Goal: Task Accomplishment & Management: Complete application form

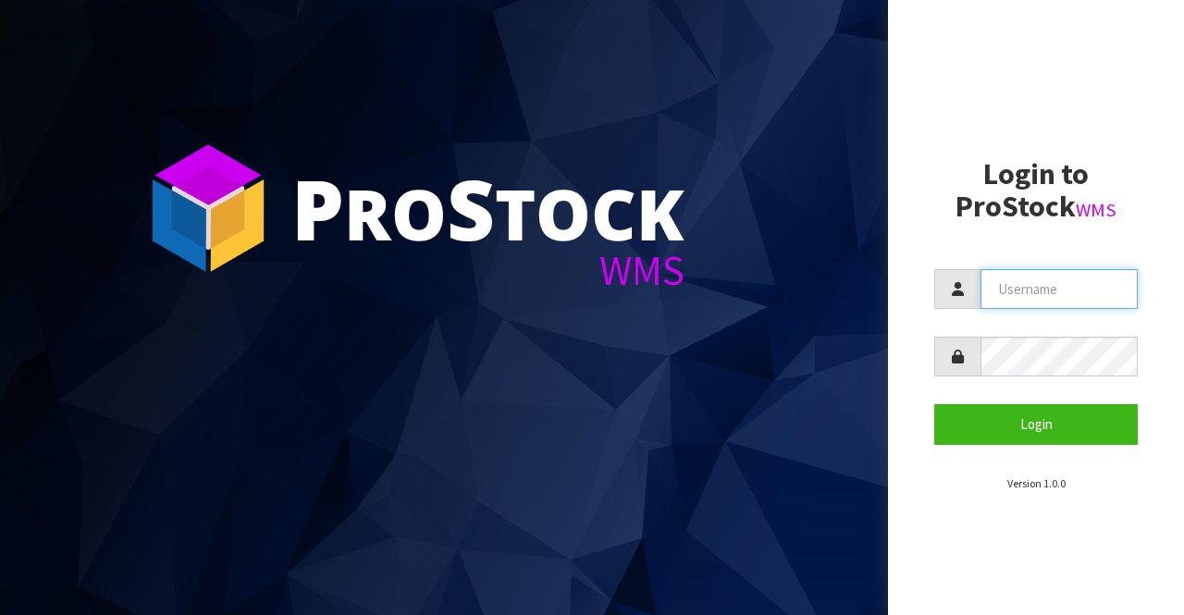
click at [997, 286] on input "text" at bounding box center [1058, 289] width 157 height 40
type input "BIGGAME"
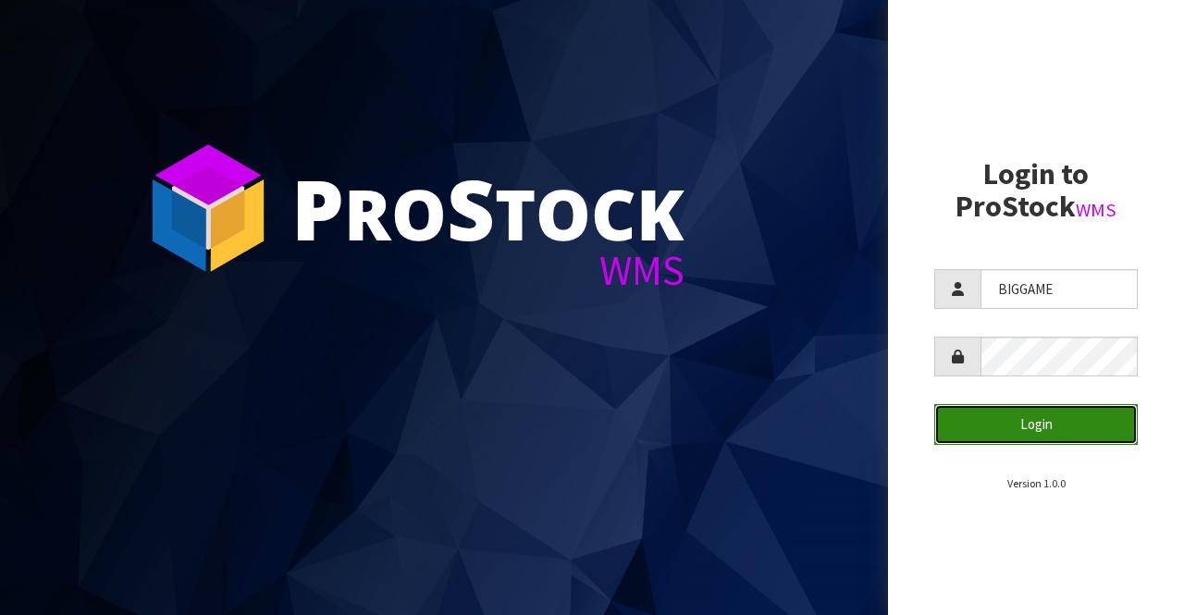
click at [996, 422] on button "Login" at bounding box center [1035, 424] width 203 height 40
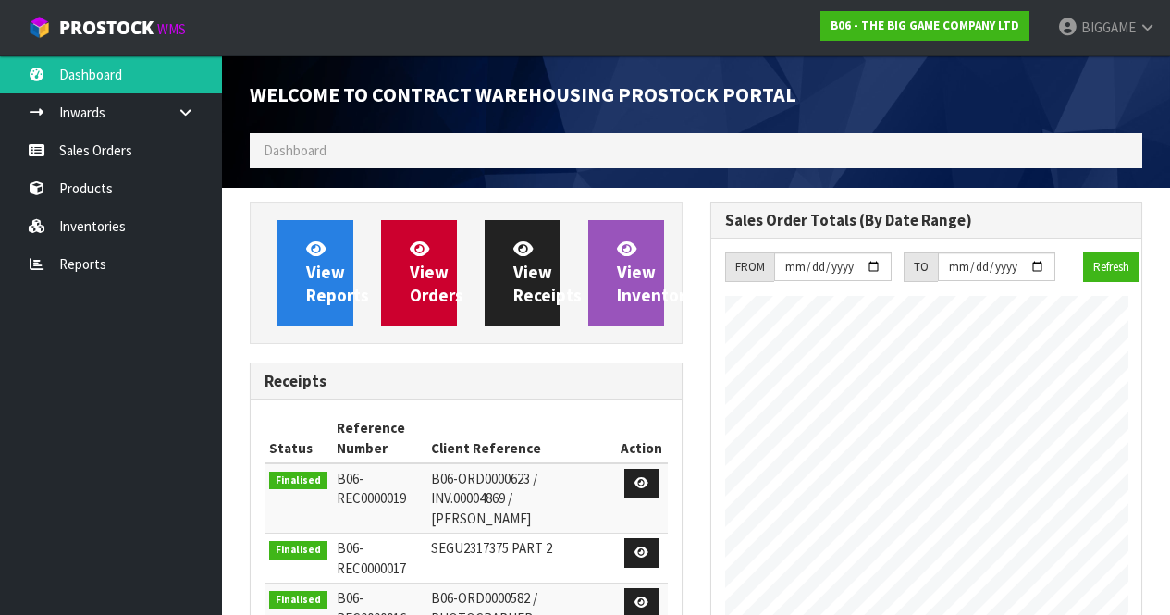
scroll to position [1124, 460]
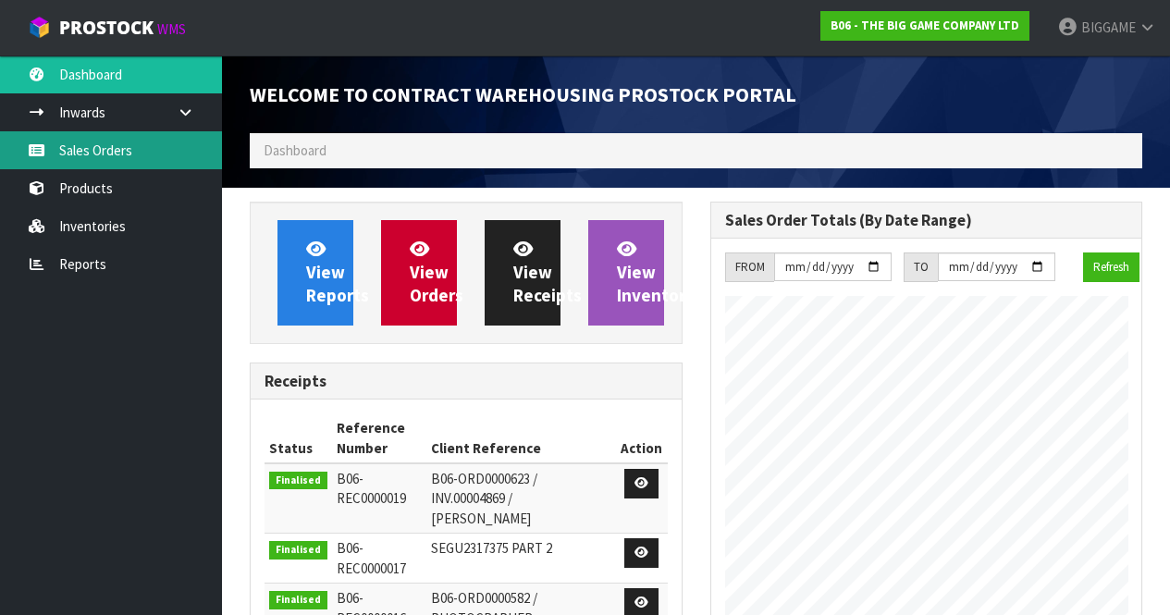
click at [121, 153] on link "Sales Orders" at bounding box center [111, 150] width 222 height 38
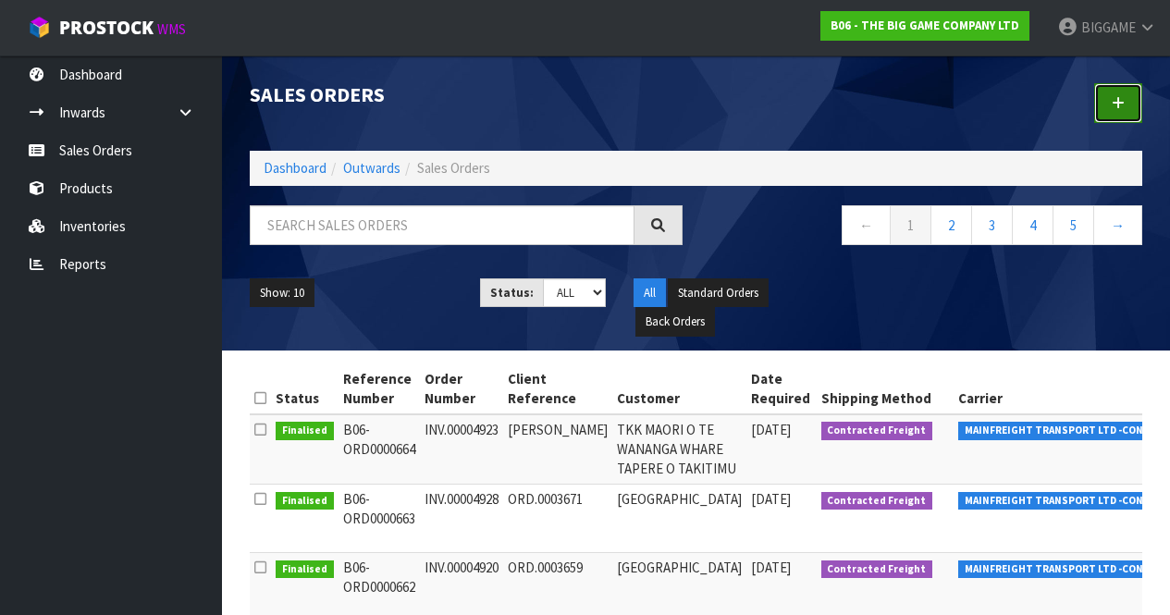
click at [1117, 100] on icon at bounding box center [1117, 103] width 13 height 14
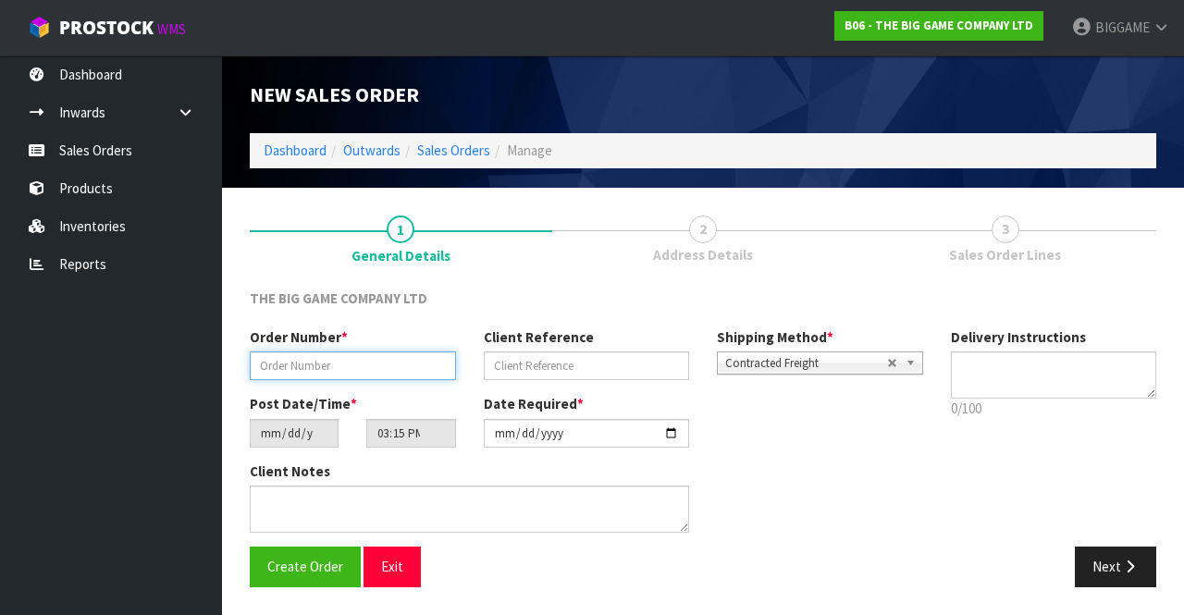
click at [387, 368] on input "text" at bounding box center [353, 365] width 206 height 29
type input "E"
type input "INV.00004923"
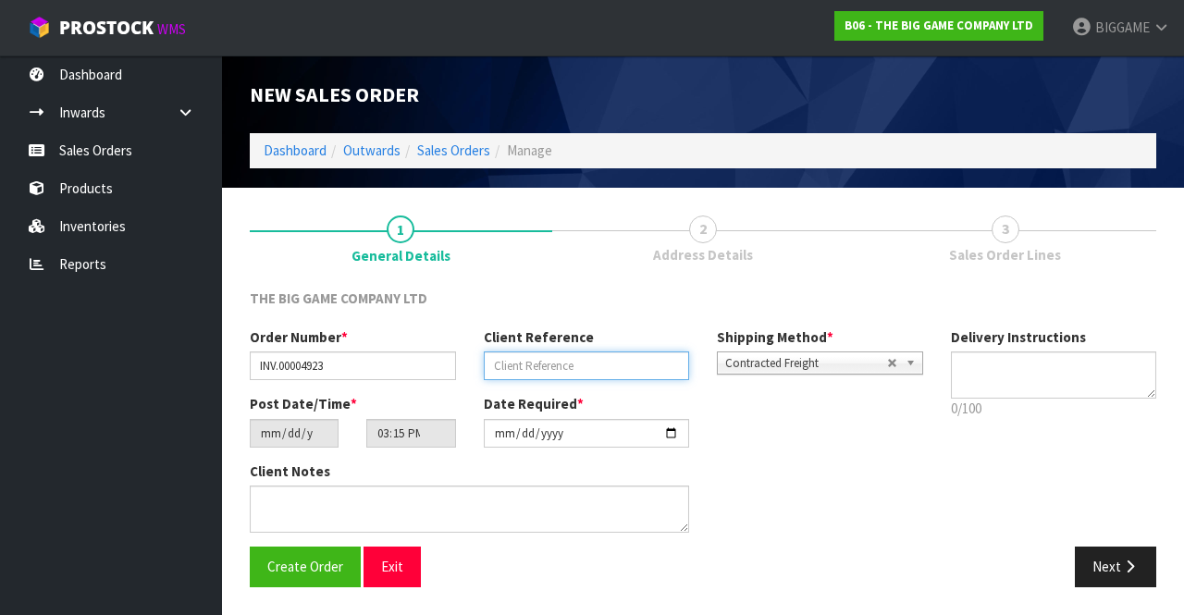
click at [514, 359] on input "text" at bounding box center [587, 365] width 206 height 29
type input "[PERSON_NAME]"
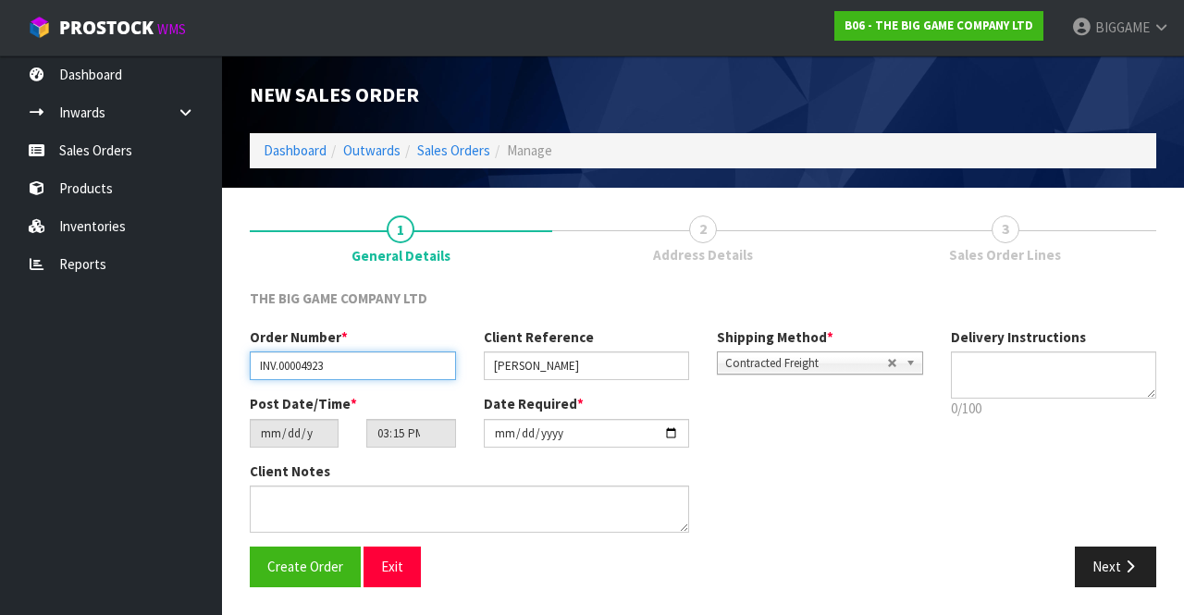
click at [356, 369] on input "INV.00004923" at bounding box center [353, 365] width 206 height 29
type input "INV.00004923B"
click at [1112, 560] on button "Next" at bounding box center [1114, 566] width 81 height 40
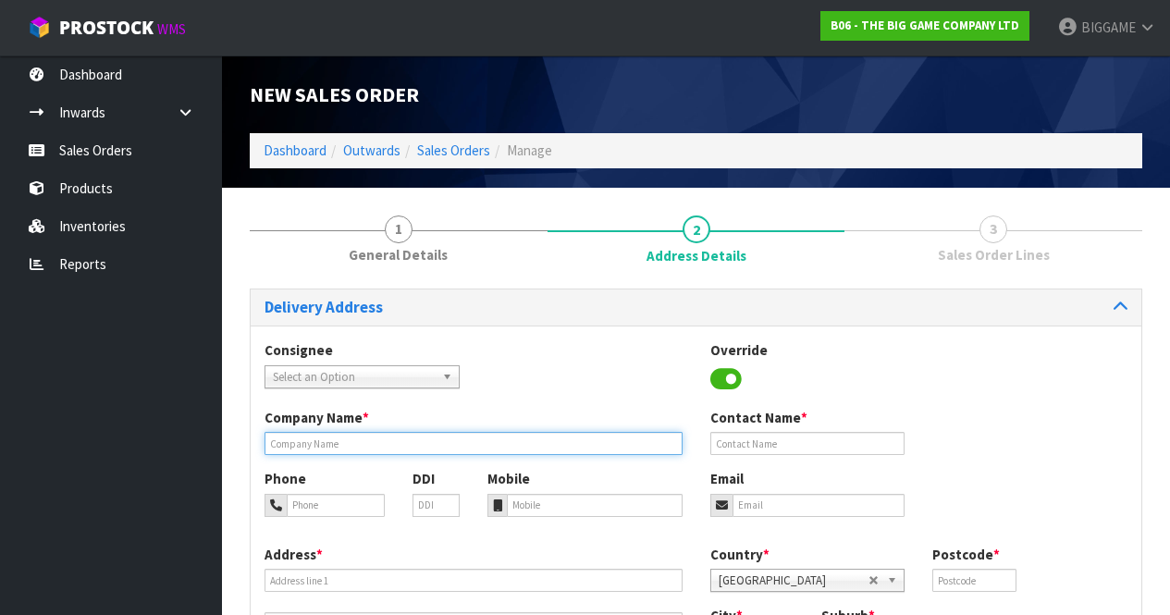
click at [369, 446] on input "text" at bounding box center [473, 443] width 418 height 23
type input "TKK MAORI O TE WANANGA WHARE TAPERE O TAKITIMU"
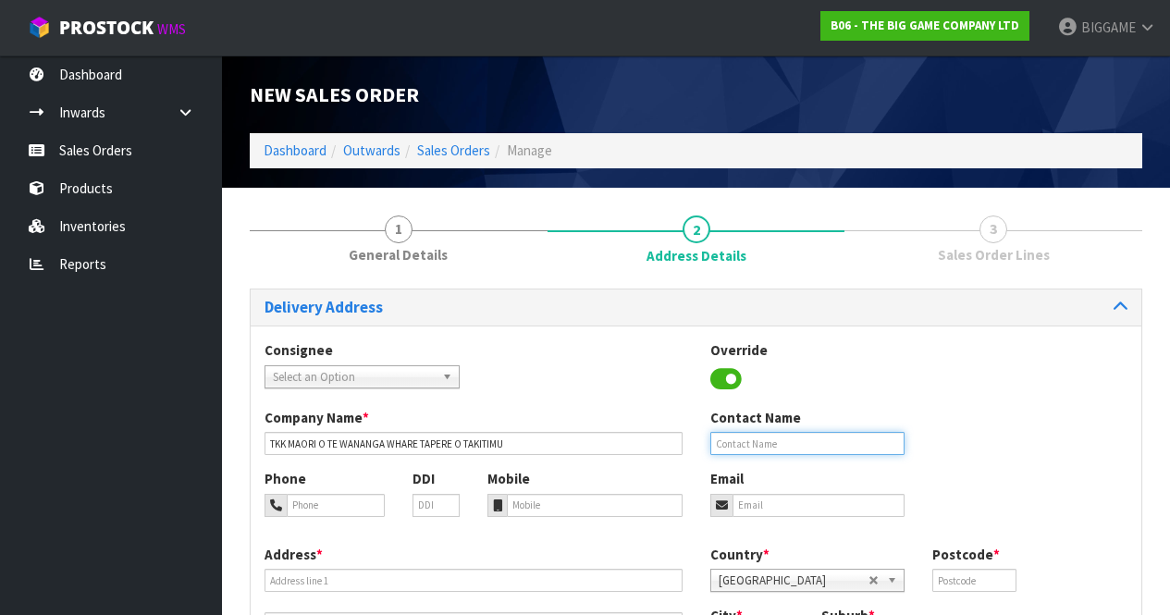
click at [716, 436] on input "text" at bounding box center [807, 443] width 195 height 23
type input "FLEAY WAINOHU"
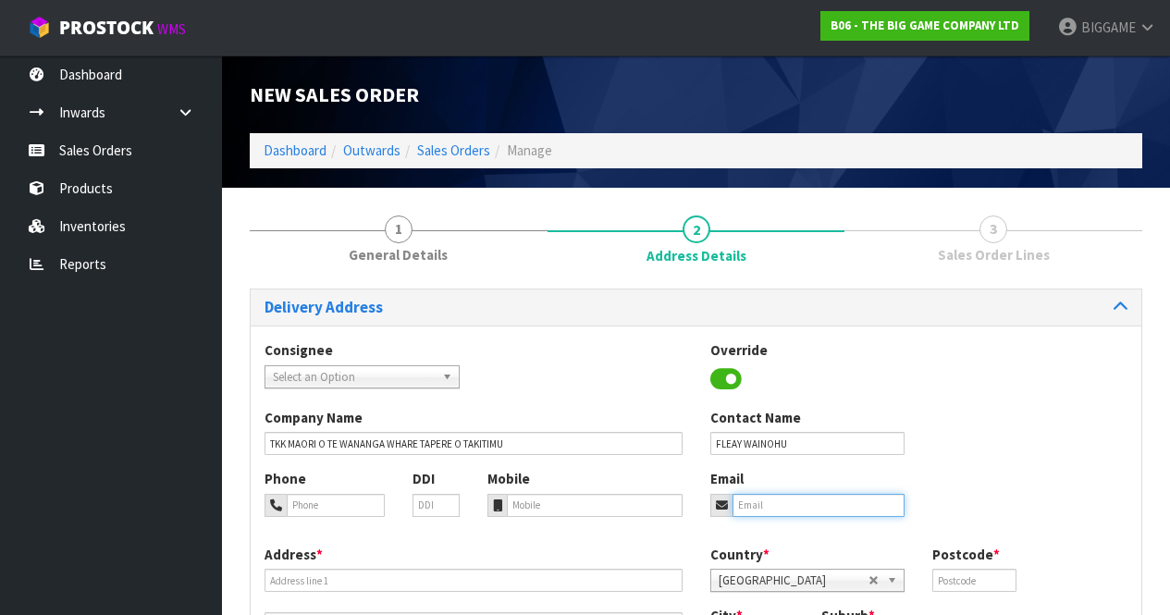
click at [751, 501] on input "email" at bounding box center [818, 505] width 173 height 23
type input "[EMAIL_ADDRESS][DOMAIN_NAME]"
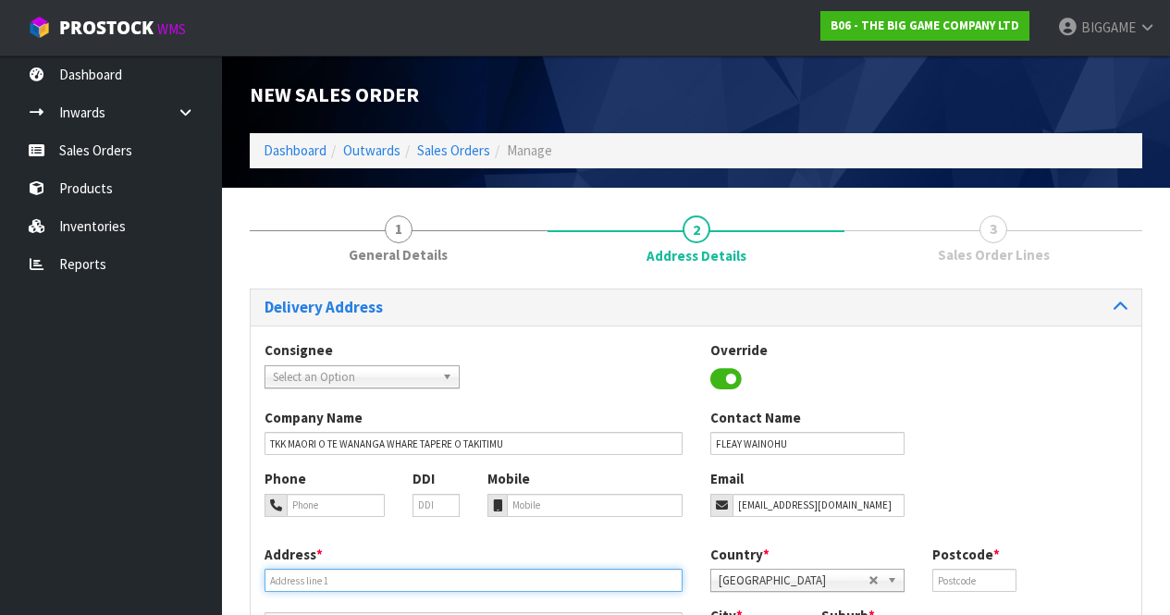
click at [381, 580] on input "text" at bounding box center [473, 580] width 418 height 23
type input "[STREET_ADDRESS][PERSON_NAME]"
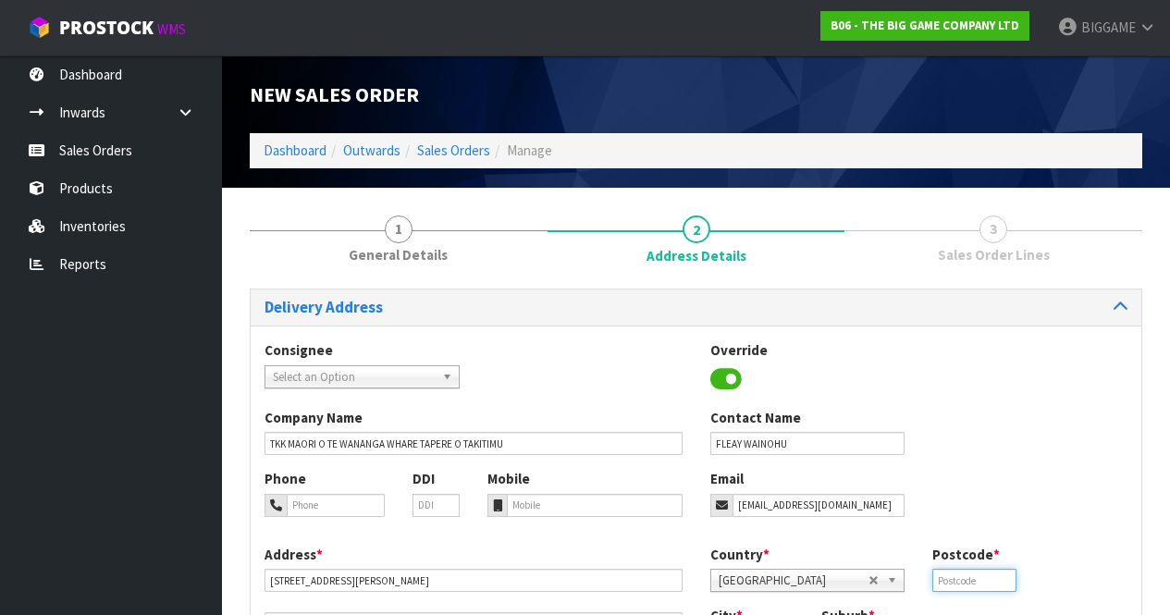
click at [959, 576] on input "text" at bounding box center [973, 580] width 83 height 23
type input "4172"
click at [341, 504] on input "tel" at bounding box center [336, 505] width 98 height 23
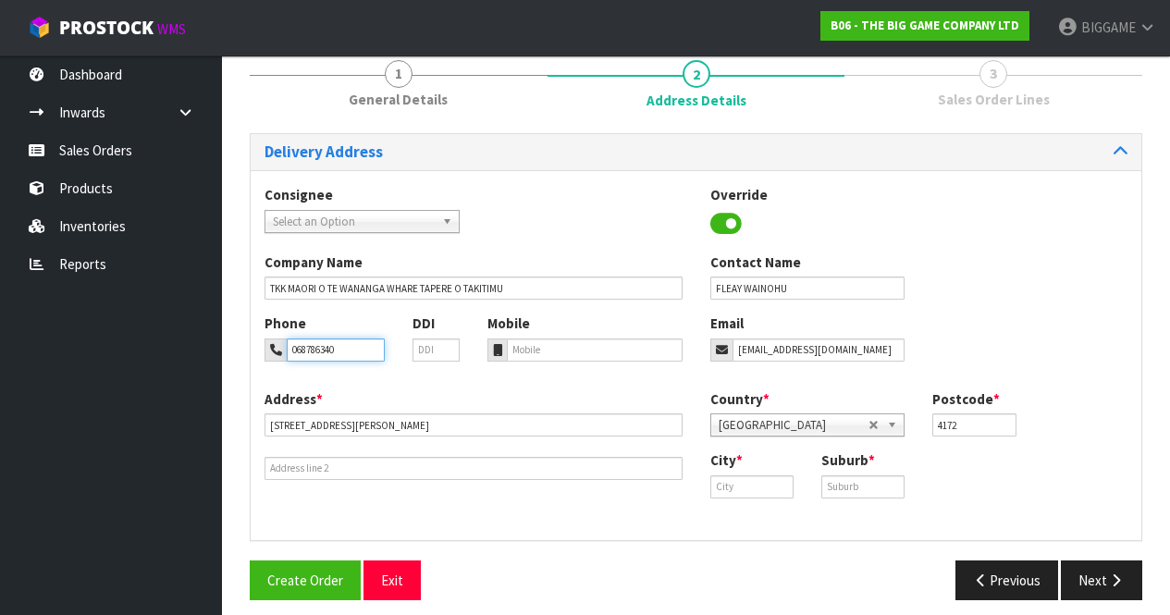
scroll to position [168, 0]
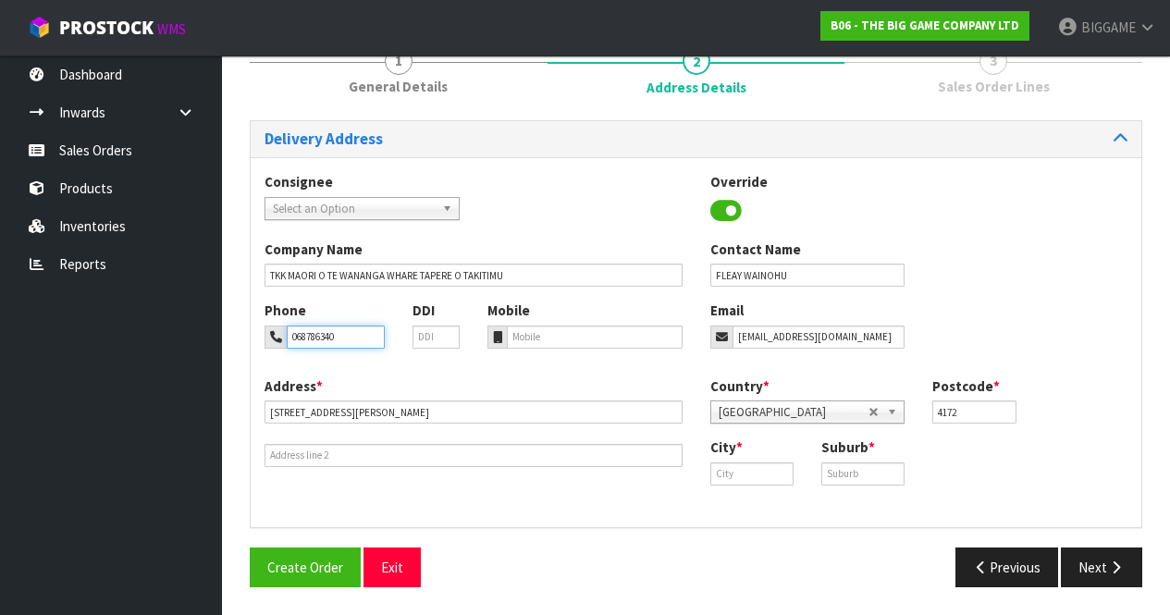
type input "068786340"
click at [768, 477] on input "text" at bounding box center [751, 473] width 83 height 23
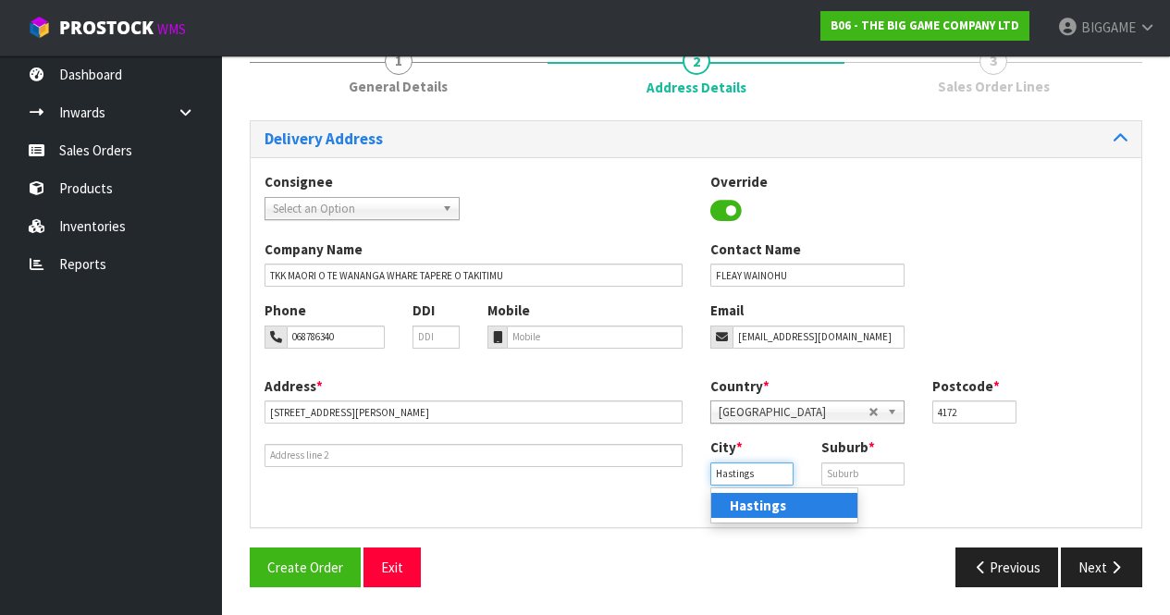
type input "Hastings"
click at [838, 472] on input "text" at bounding box center [862, 473] width 83 height 23
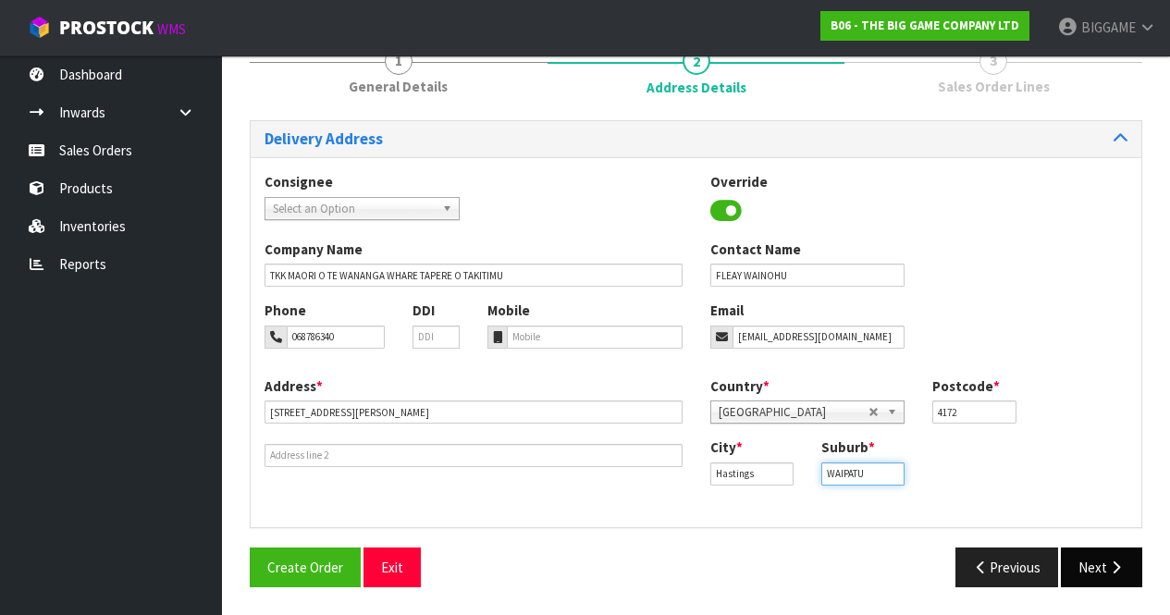
type input "WAIPATU"
click at [1094, 562] on button "Next" at bounding box center [1101, 567] width 81 height 40
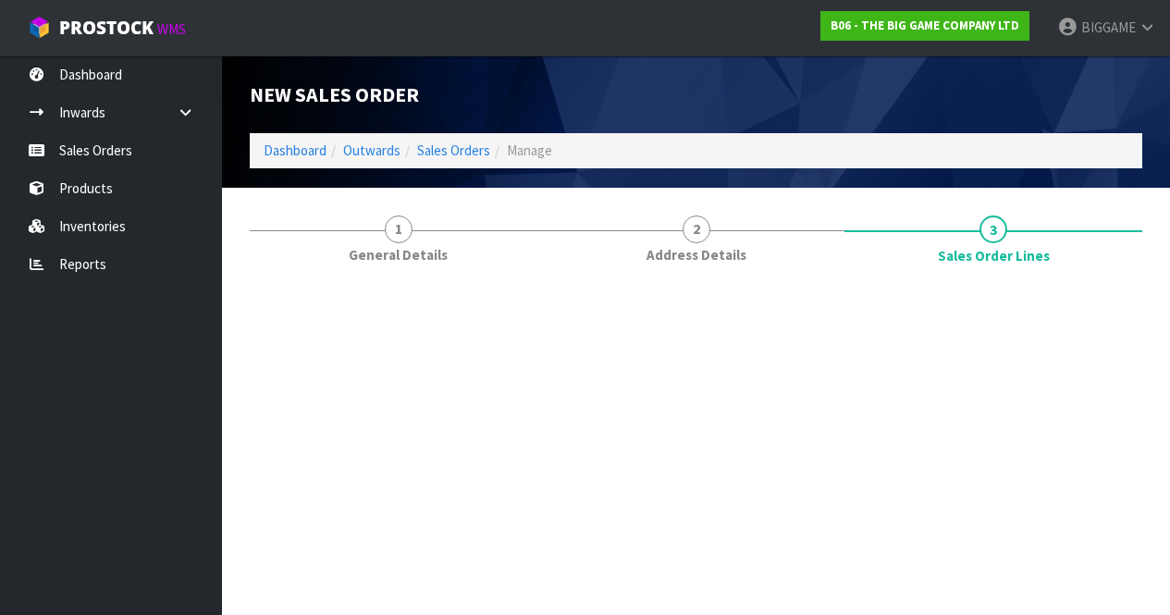
scroll to position [0, 0]
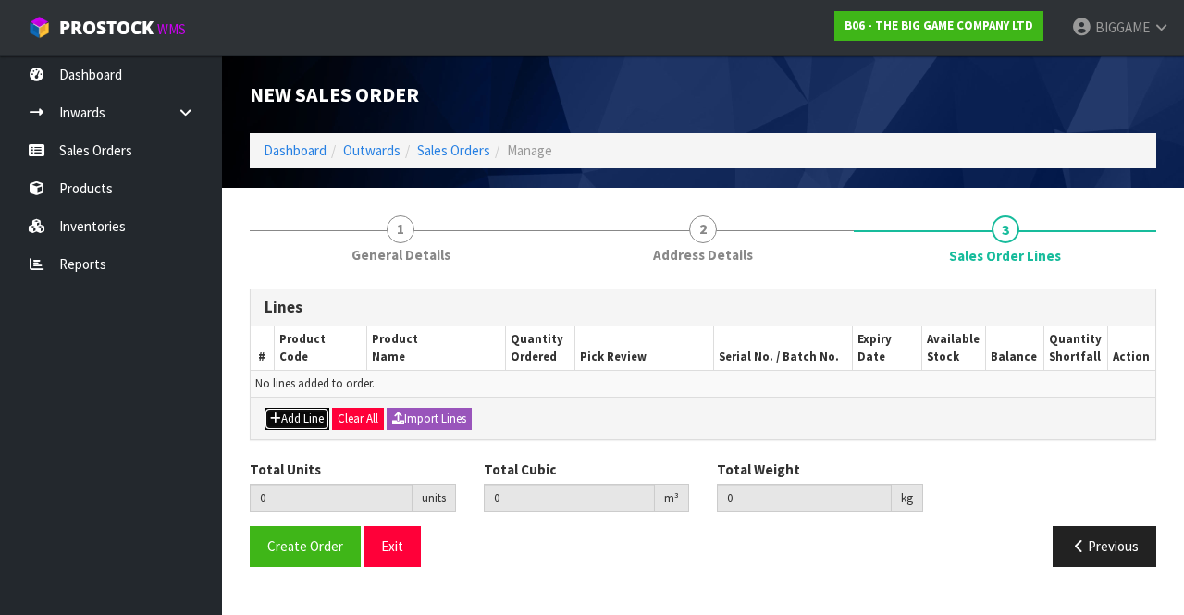
click at [317, 416] on button "Add Line" at bounding box center [296, 419] width 65 height 22
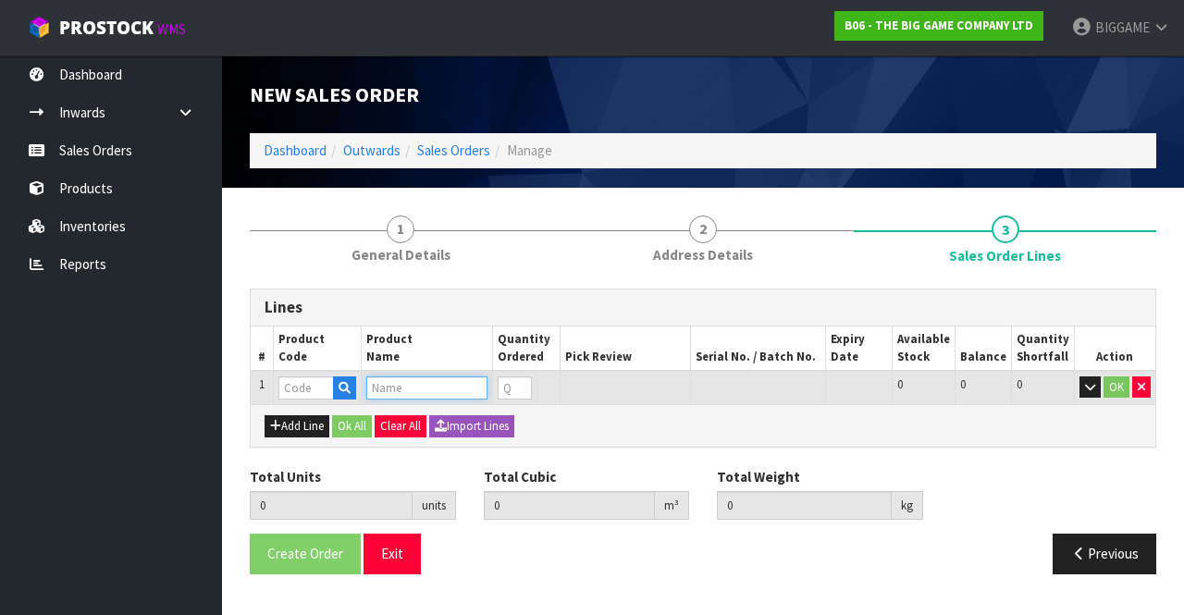
click at [396, 385] on input "text" at bounding box center [426, 387] width 121 height 23
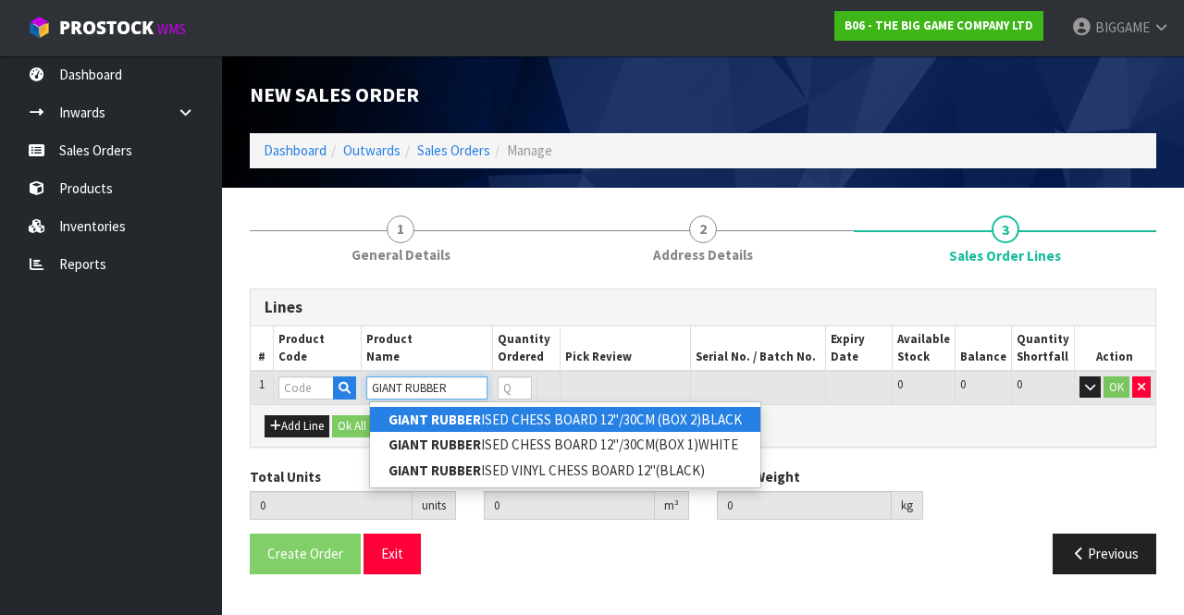
type input "GIANT RUBBER"
click at [650, 417] on link "GIANT RUBBER ISED CHESS BOARD 12"/30CM (BOX 2)BLACK" at bounding box center [565, 419] width 390 height 25
type input "GIANT RUBBERISED CHESS BOARD 12"/30CM (BOX 2)BLACK"
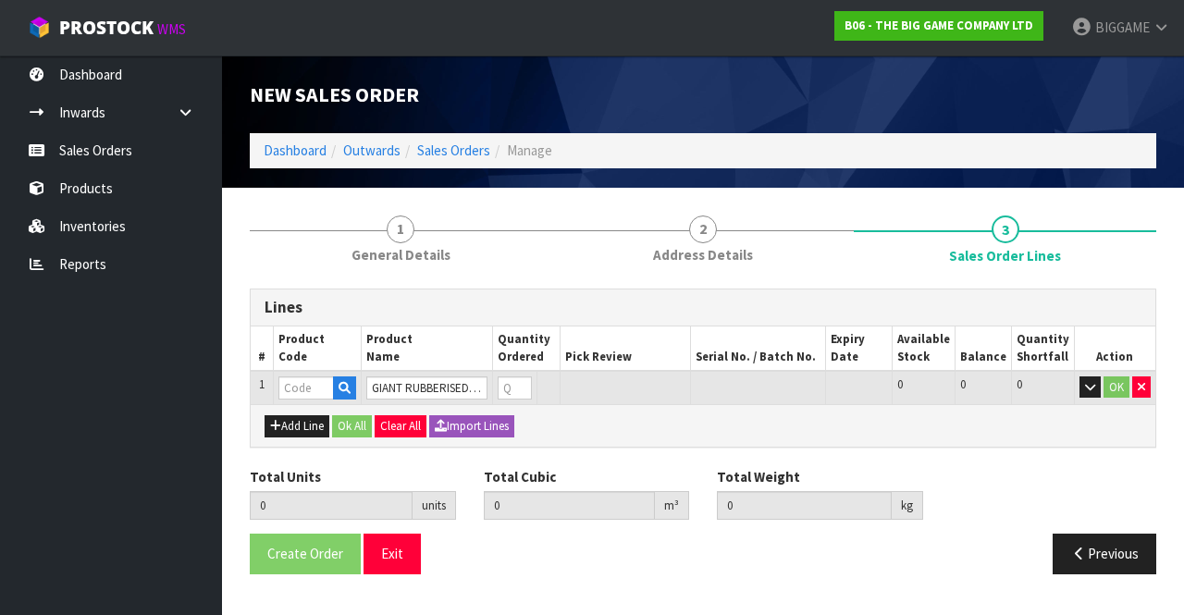
type input "0.000000"
type input "0.000"
type input "BHGM-13-B"
type input "0"
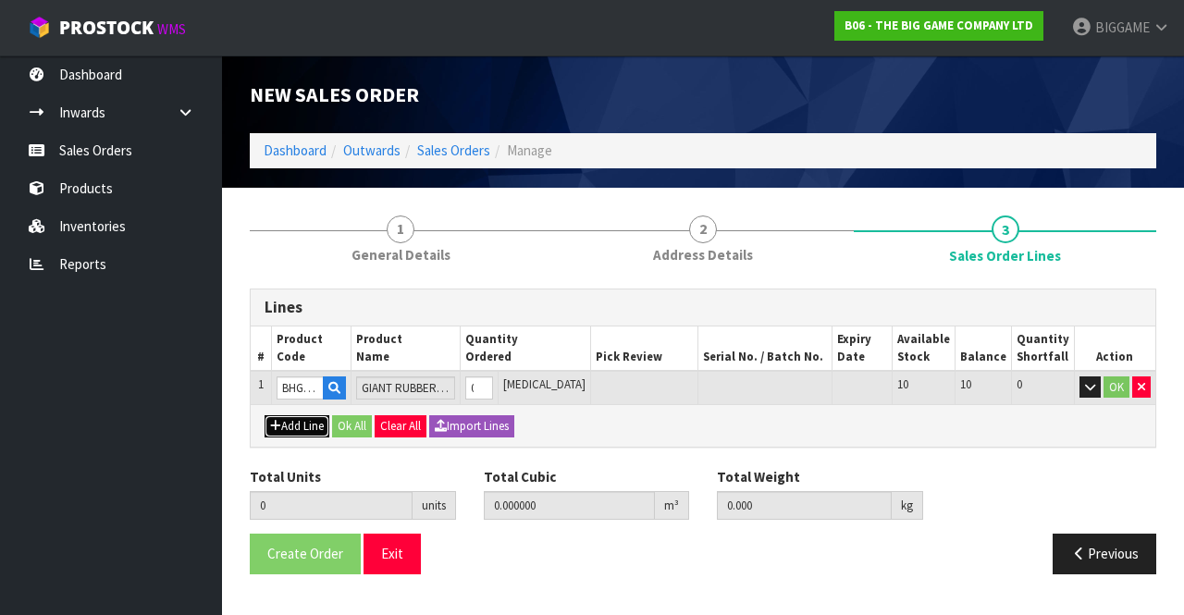
click at [319, 426] on button "Add Line" at bounding box center [296, 426] width 65 height 22
type input "0"
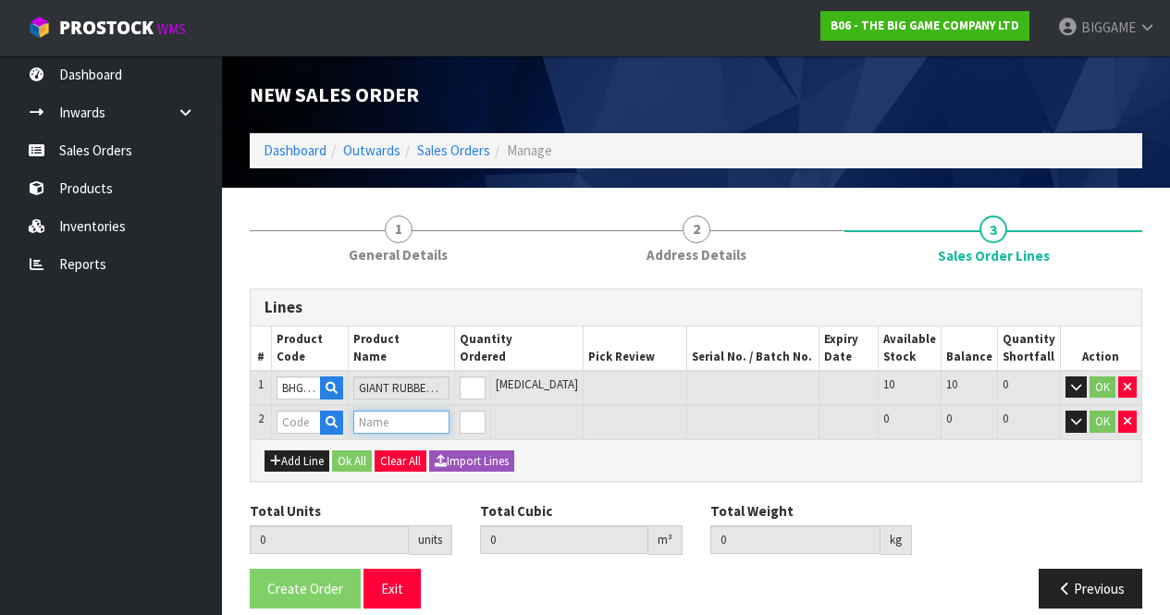
click at [383, 415] on input "text" at bounding box center [401, 422] width 96 height 23
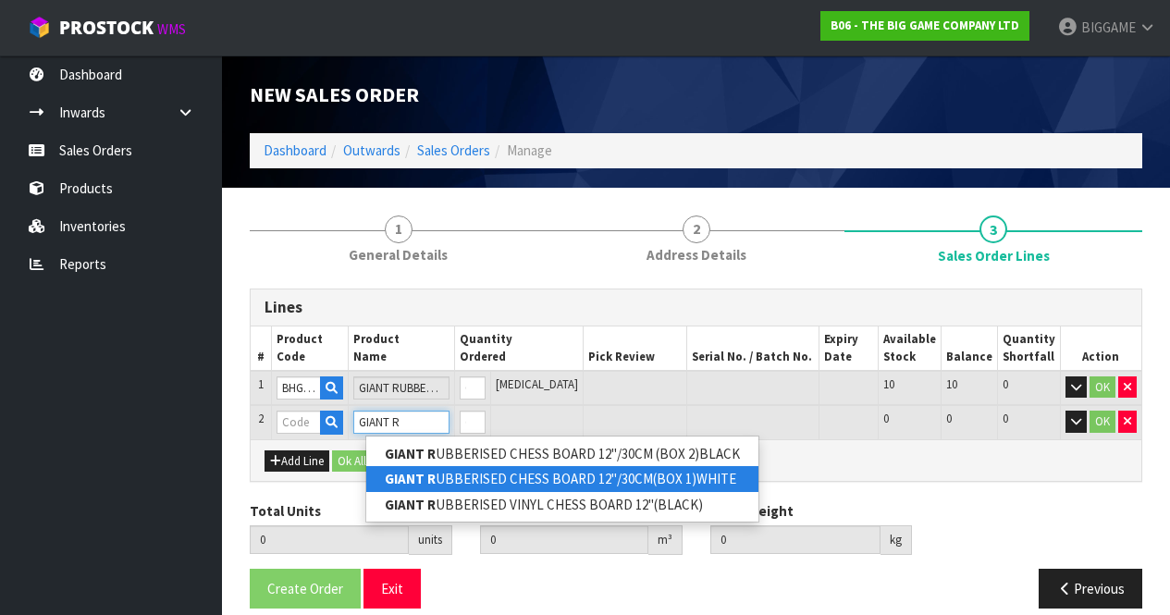
type input "GIANT R"
click at [480, 472] on link "GIANT R UBBERISED CHESS BOARD 12"/30CM(BOX 1)WHITE" at bounding box center [562, 478] width 392 height 25
type input "GIANT RUBBERISED CHESS BOARD 12"/30CM(BOX 1)WHITE"
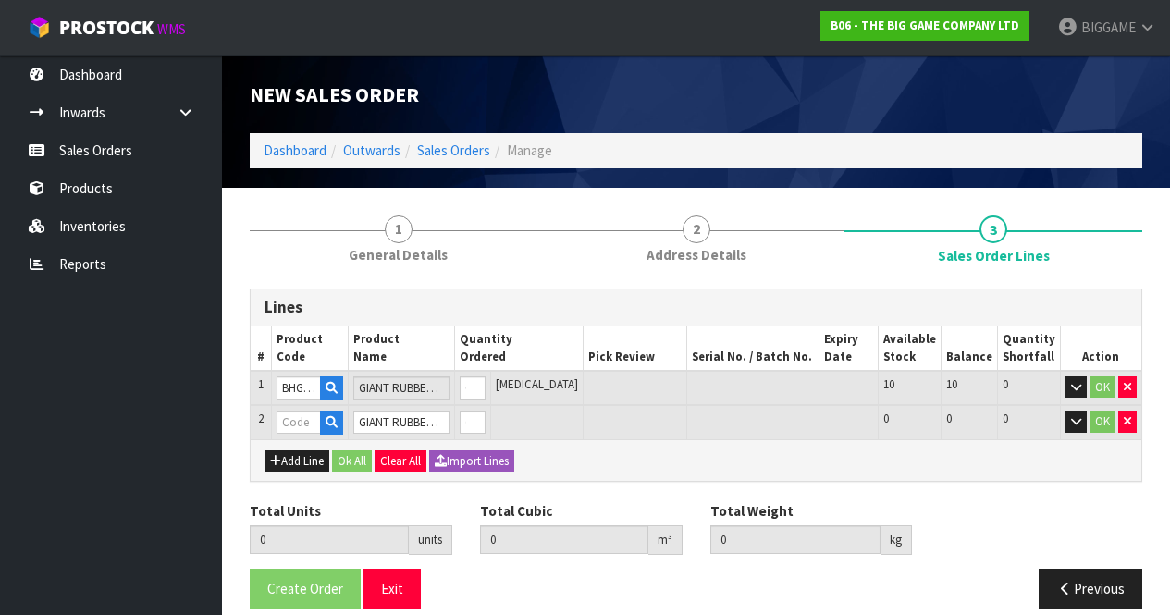
type input "0.000000"
type input "0.000"
type input "BHGM-13-W"
type input "0"
click at [312, 460] on button "Add Line" at bounding box center [296, 461] width 65 height 22
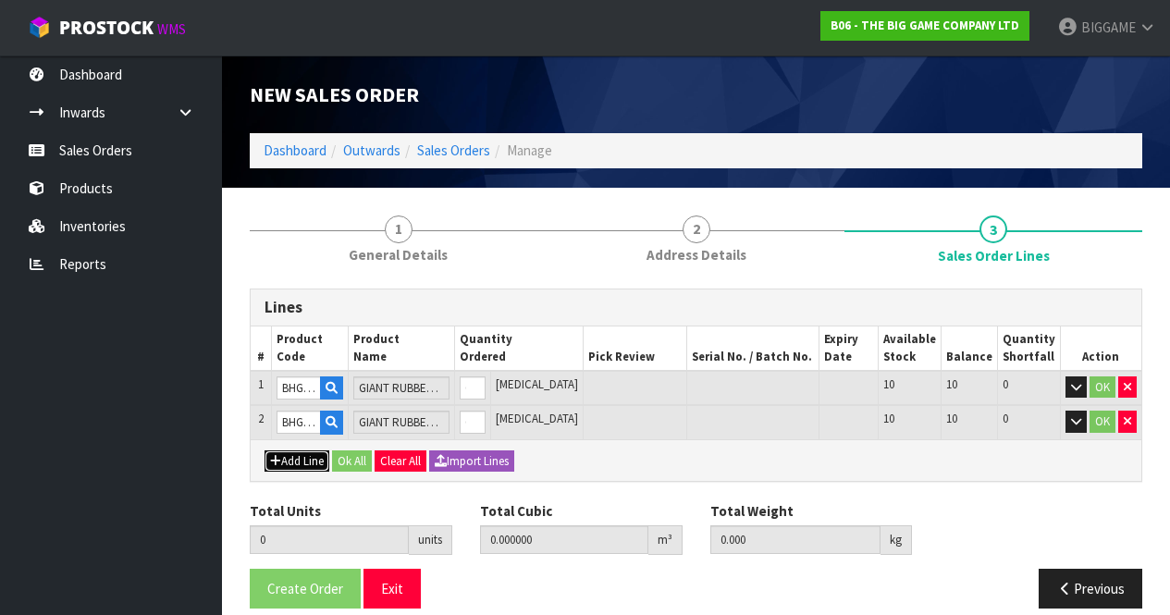
type input "0"
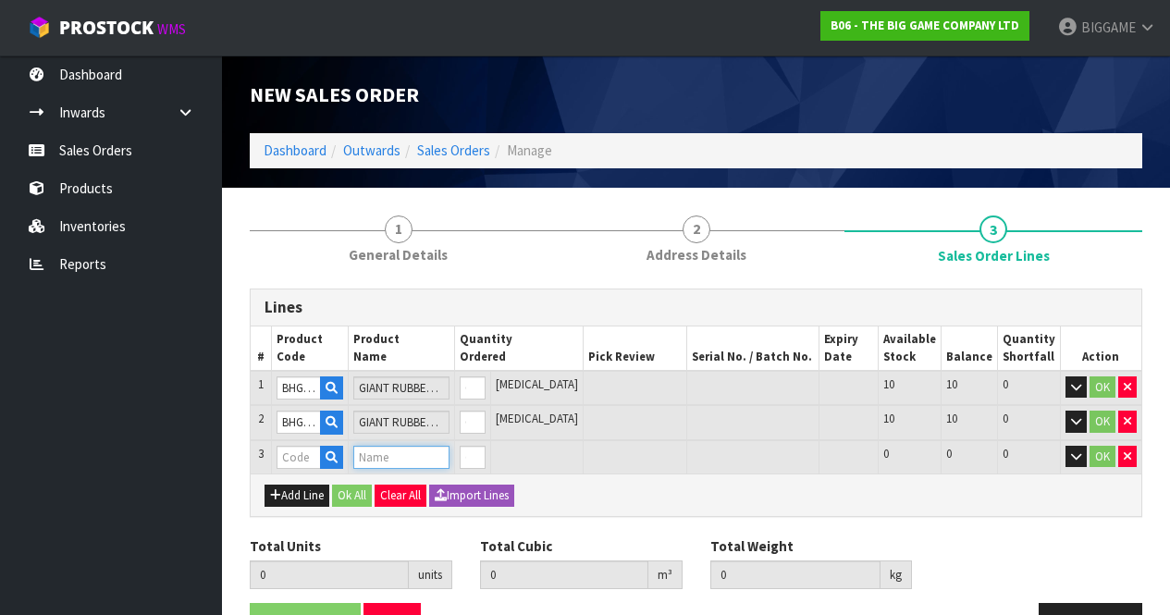
click at [373, 457] on input "text" at bounding box center [401, 457] width 96 height 23
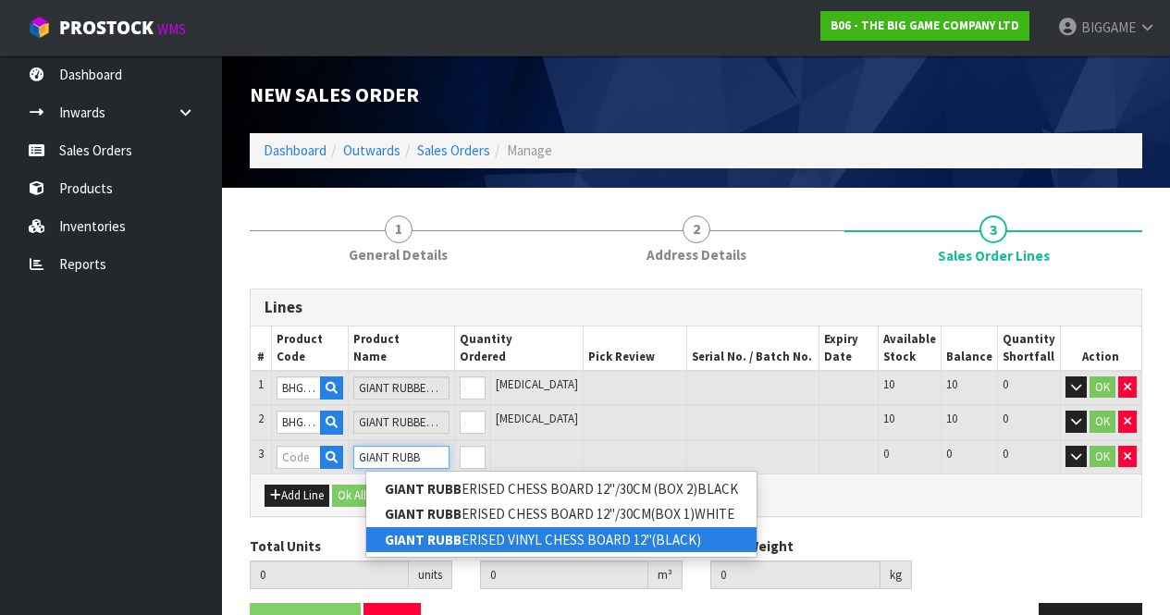
type input "GIANT RUBB"
click at [515, 538] on link "GIANT RUBB ERISED VINYL CHESS BOARD 12''(BLACK)" at bounding box center [561, 539] width 390 height 25
type input "GIANT RUBBERISED VINYL CHESS BOARD 12''(BLACK)"
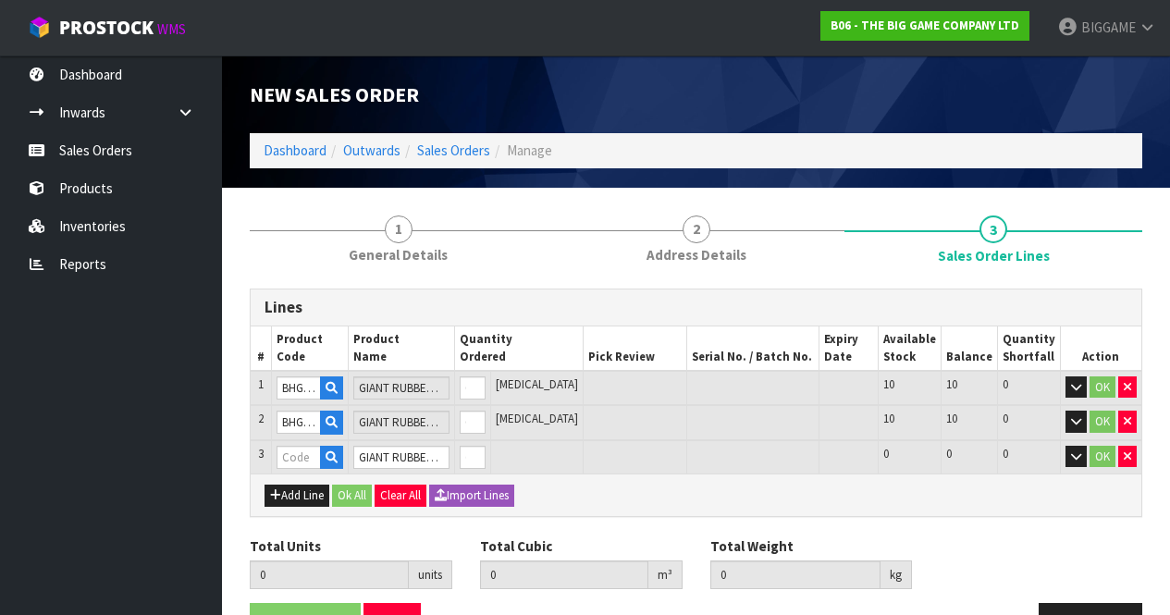
type input "0.000000"
type input "0.000"
type input "BHGM-13"
type input "0"
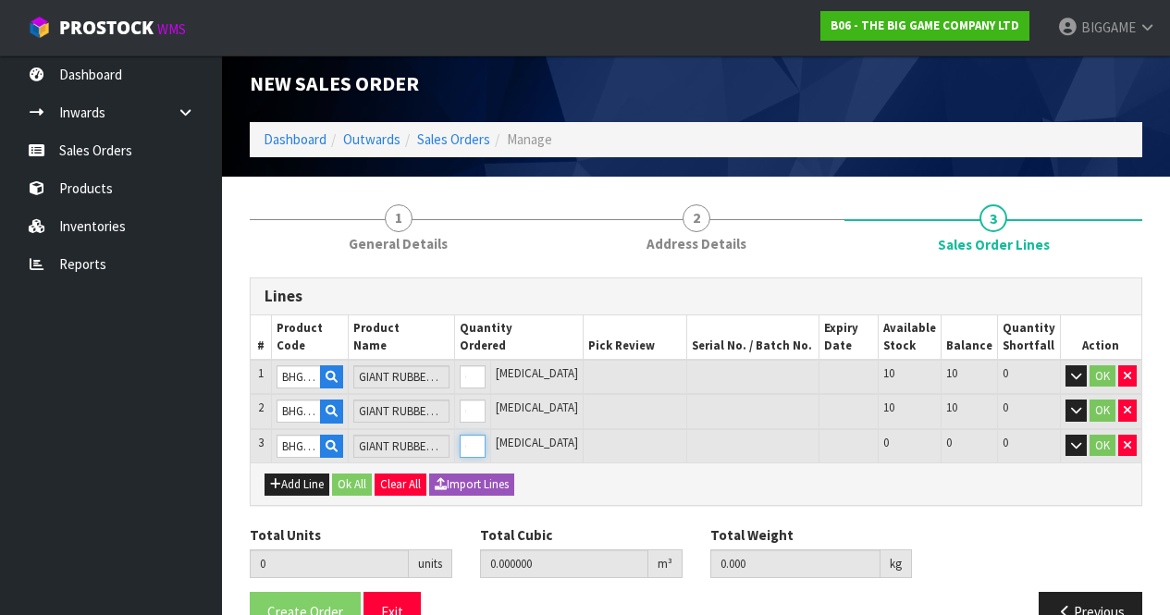
type input "1"
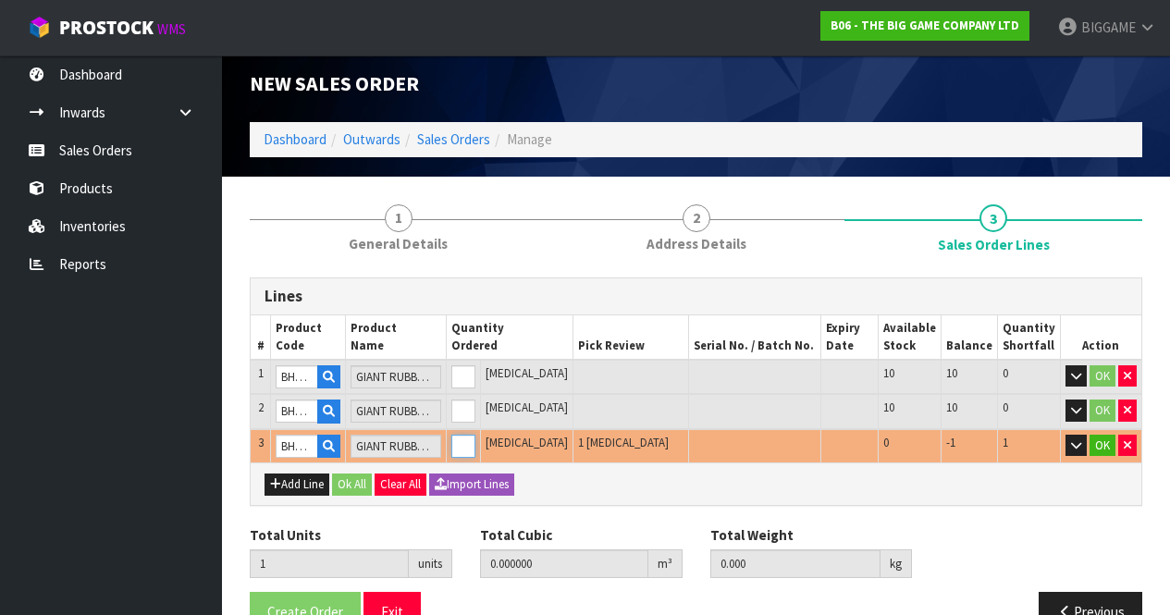
type input "1"
click at [475, 443] on input "1" at bounding box center [463, 446] width 24 height 23
click at [346, 335] on th "Product Code" at bounding box center [308, 337] width 75 height 44
click at [346, 332] on th "Product Code" at bounding box center [308, 337] width 75 height 44
click at [1124, 440] on icon "button" at bounding box center [1126, 445] width 7 height 12
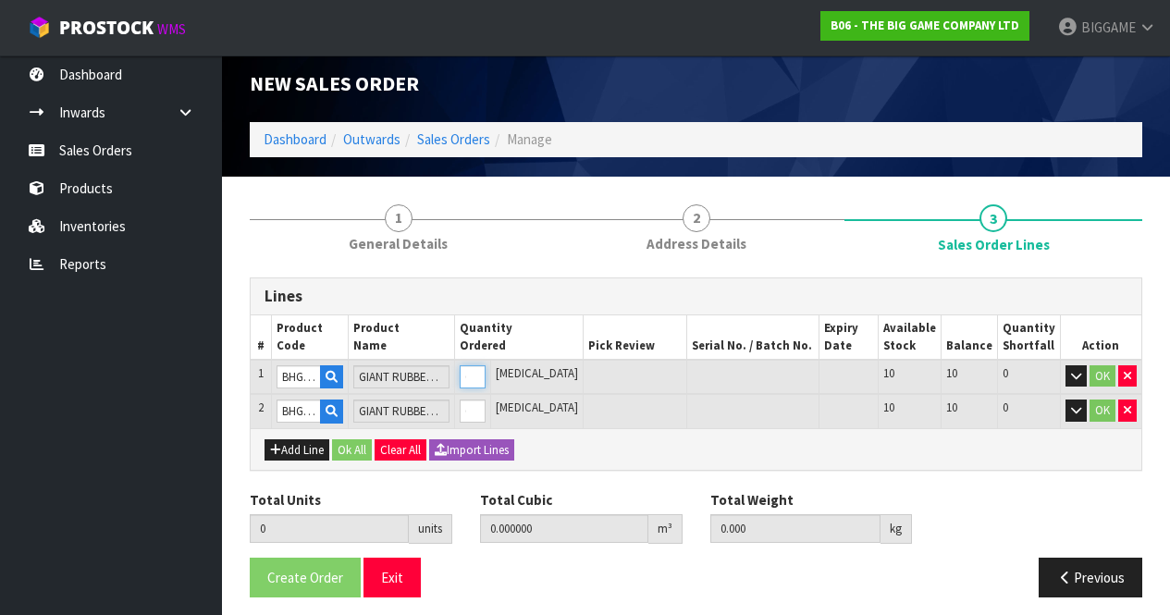
type input "1"
type input "0.0539"
type input "13.1"
type input "1"
click at [485, 371] on input "1" at bounding box center [473, 376] width 26 height 23
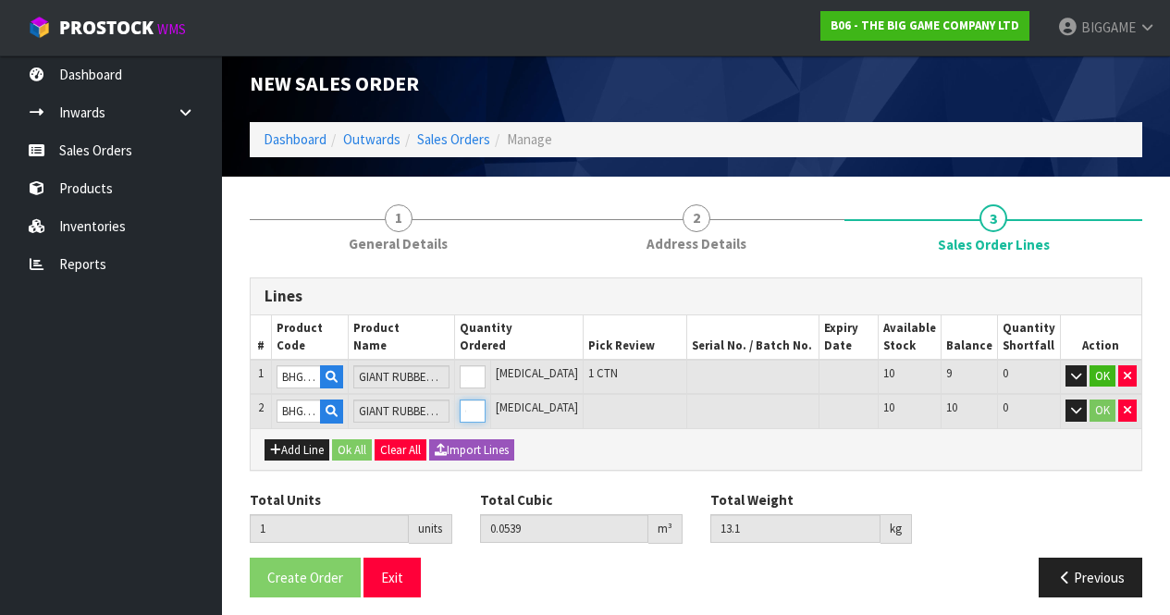
type input "2"
type input "0.10592"
type input "26.15"
type input "1"
click at [485, 404] on input "1" at bounding box center [473, 410] width 26 height 23
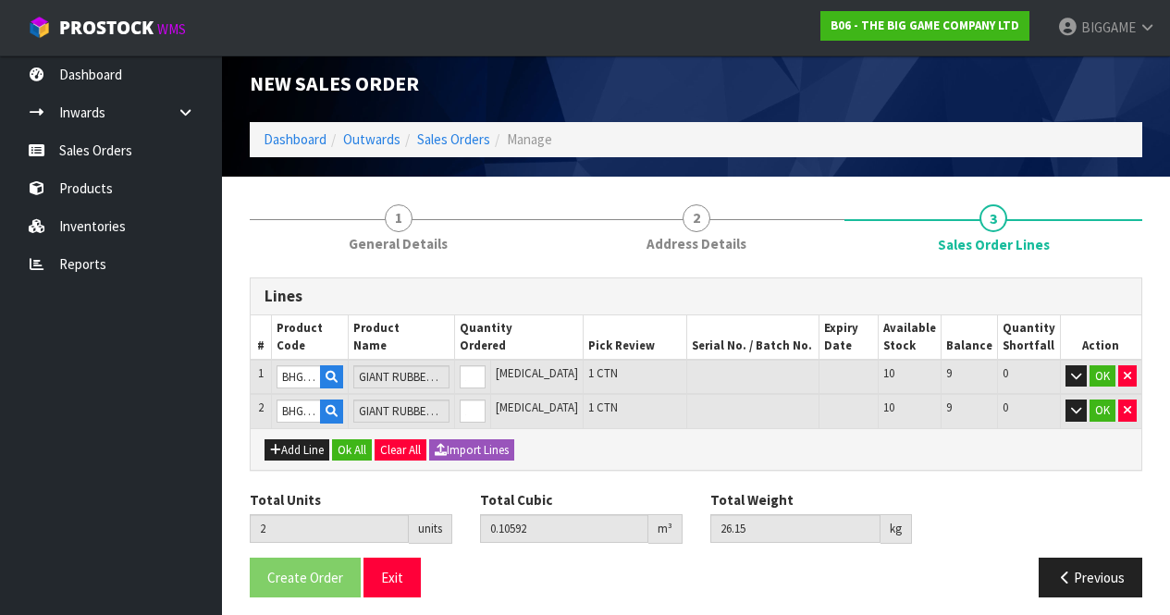
click at [940, 500] on div "Total Units 2 units Total Cubic 0.10592 m³ Total Weight 26.15 kg" at bounding box center [696, 523] width 920 height 67
click at [1104, 372] on button "OK" at bounding box center [1102, 376] width 26 height 22
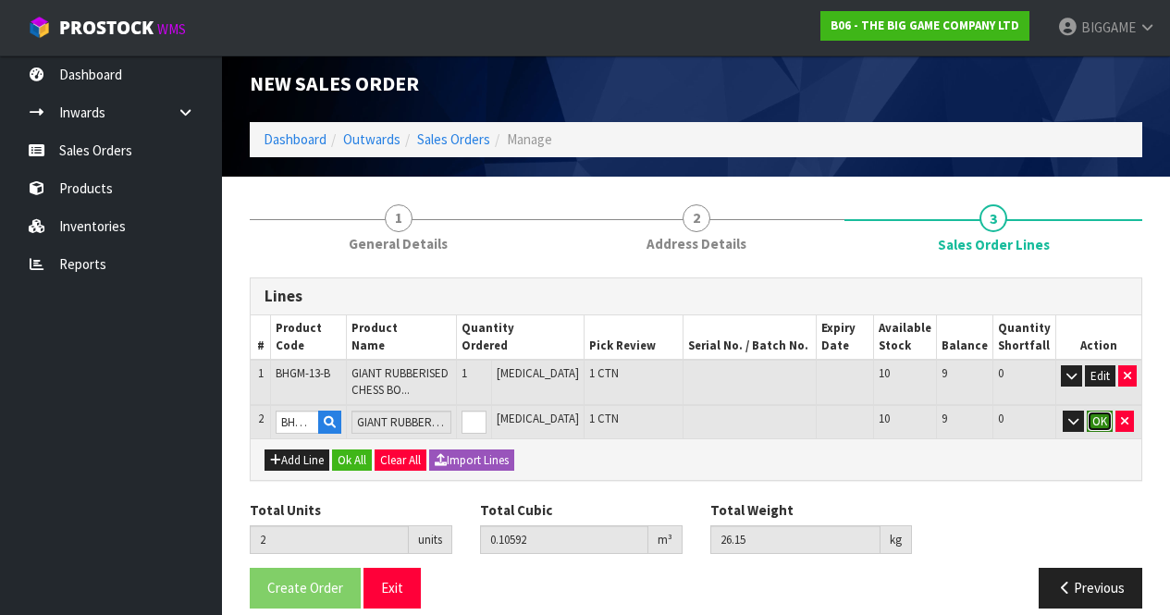
click at [1103, 418] on button "OK" at bounding box center [1099, 422] width 26 height 22
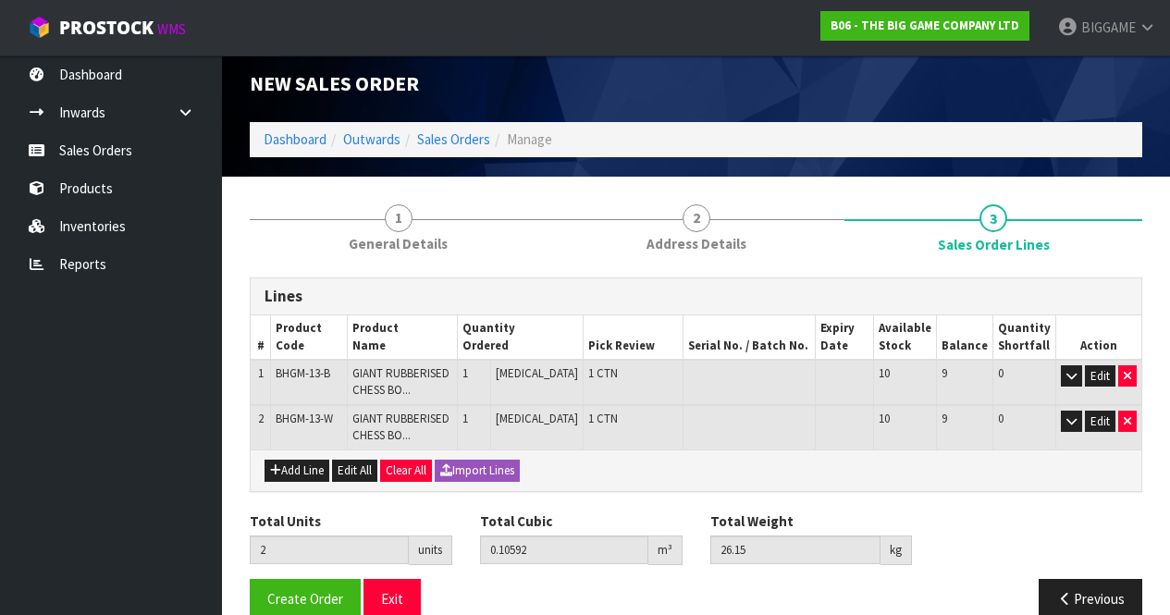
scroll to position [43, 0]
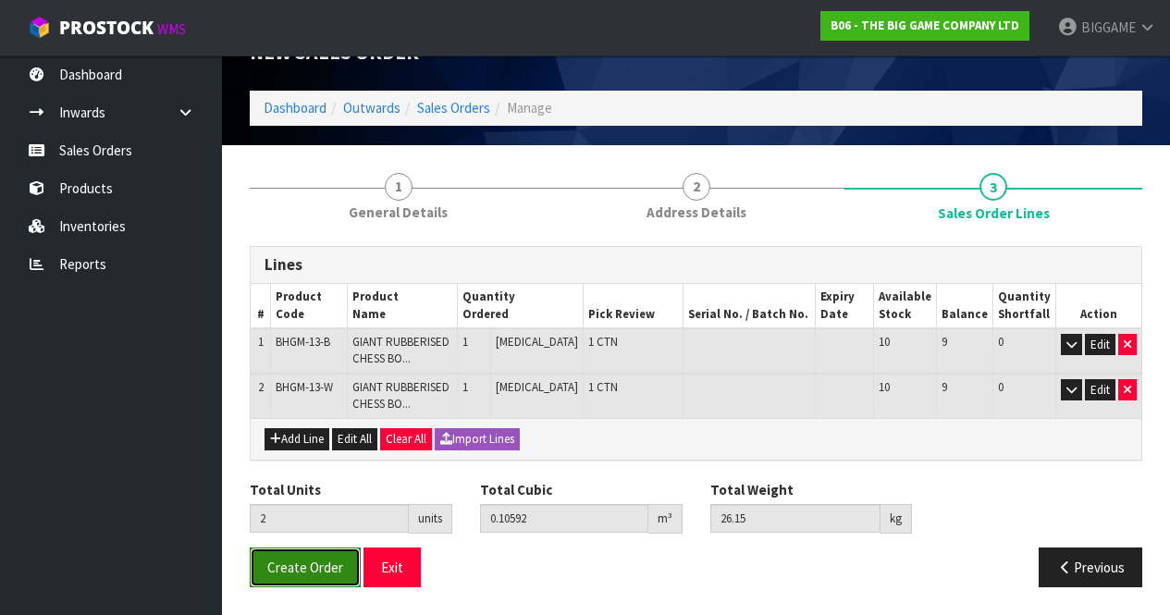
click at [322, 557] on button "Create Order" at bounding box center [305, 567] width 111 height 40
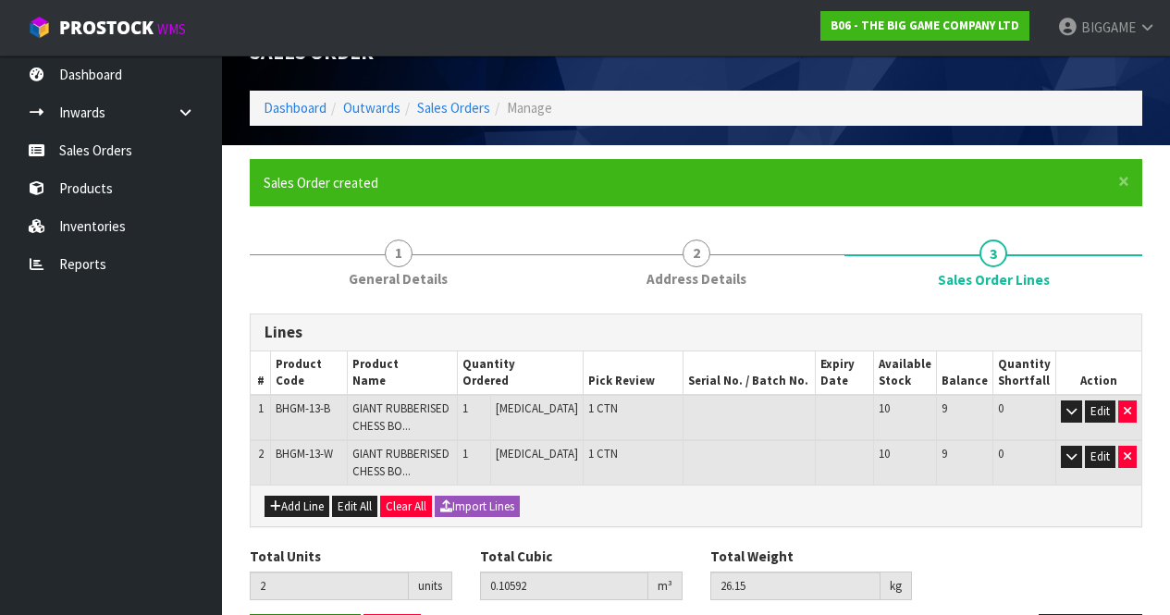
scroll to position [0, 0]
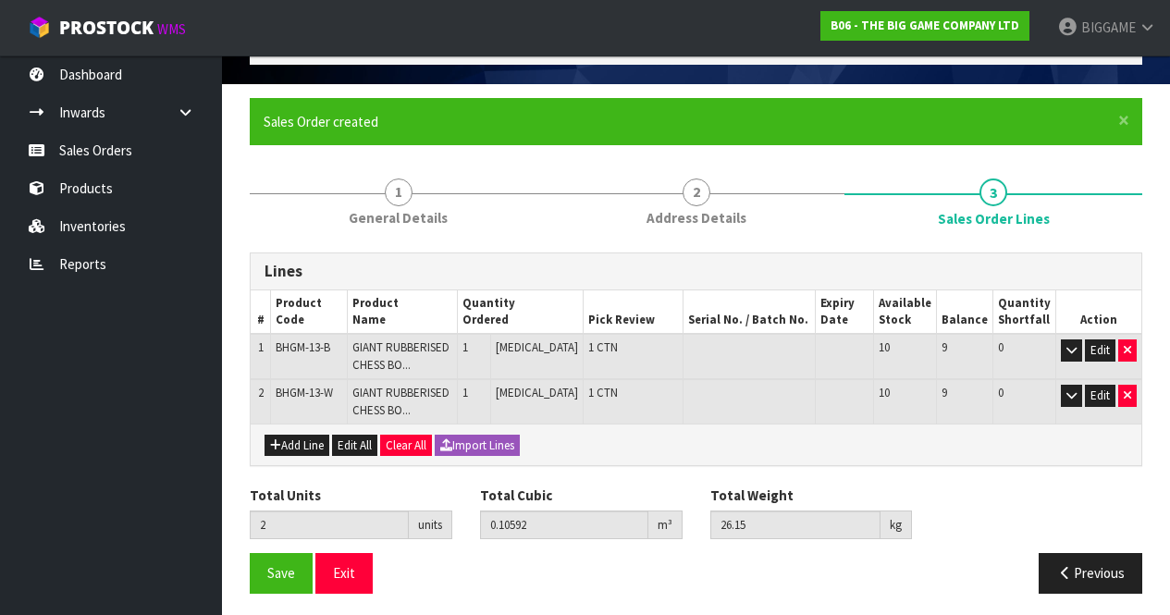
scroll to position [109, 0]
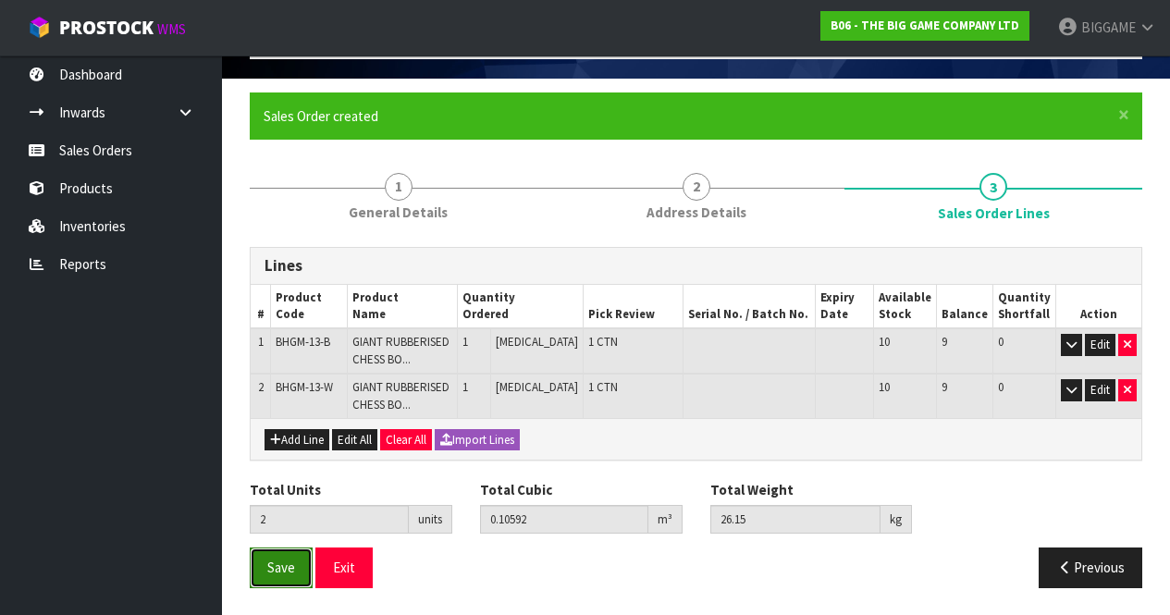
click at [275, 562] on span "Save" at bounding box center [281, 567] width 28 height 18
click at [266, 566] on button "Save" at bounding box center [281, 567] width 63 height 40
click at [296, 560] on button "Save" at bounding box center [281, 567] width 63 height 40
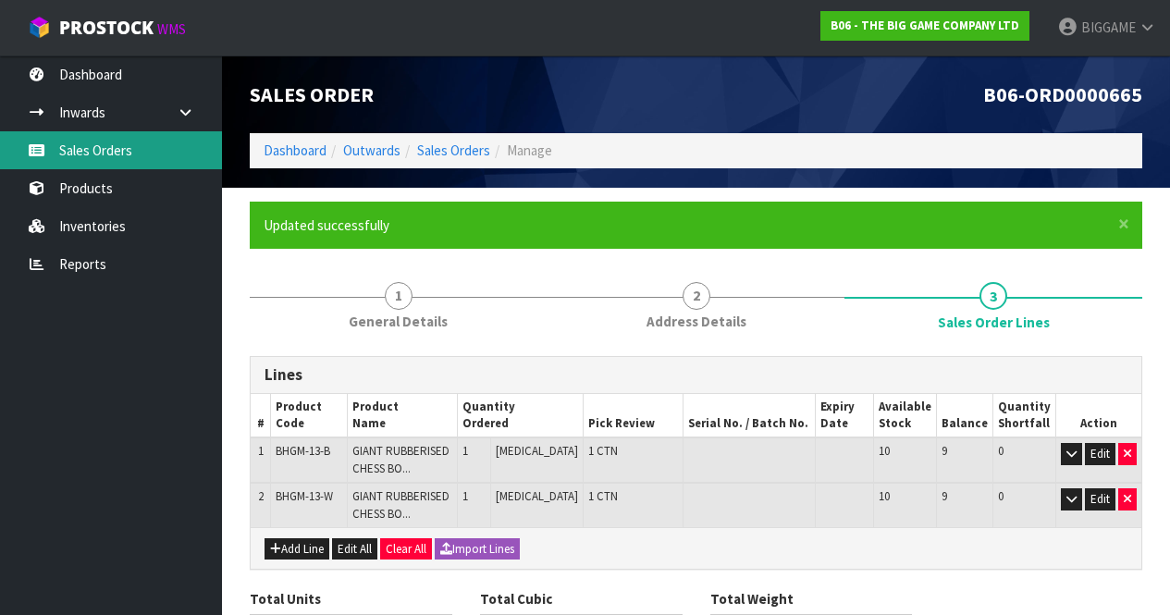
click at [70, 142] on link "Sales Orders" at bounding box center [111, 150] width 222 height 38
